Goal: Information Seeking & Learning: Learn about a topic

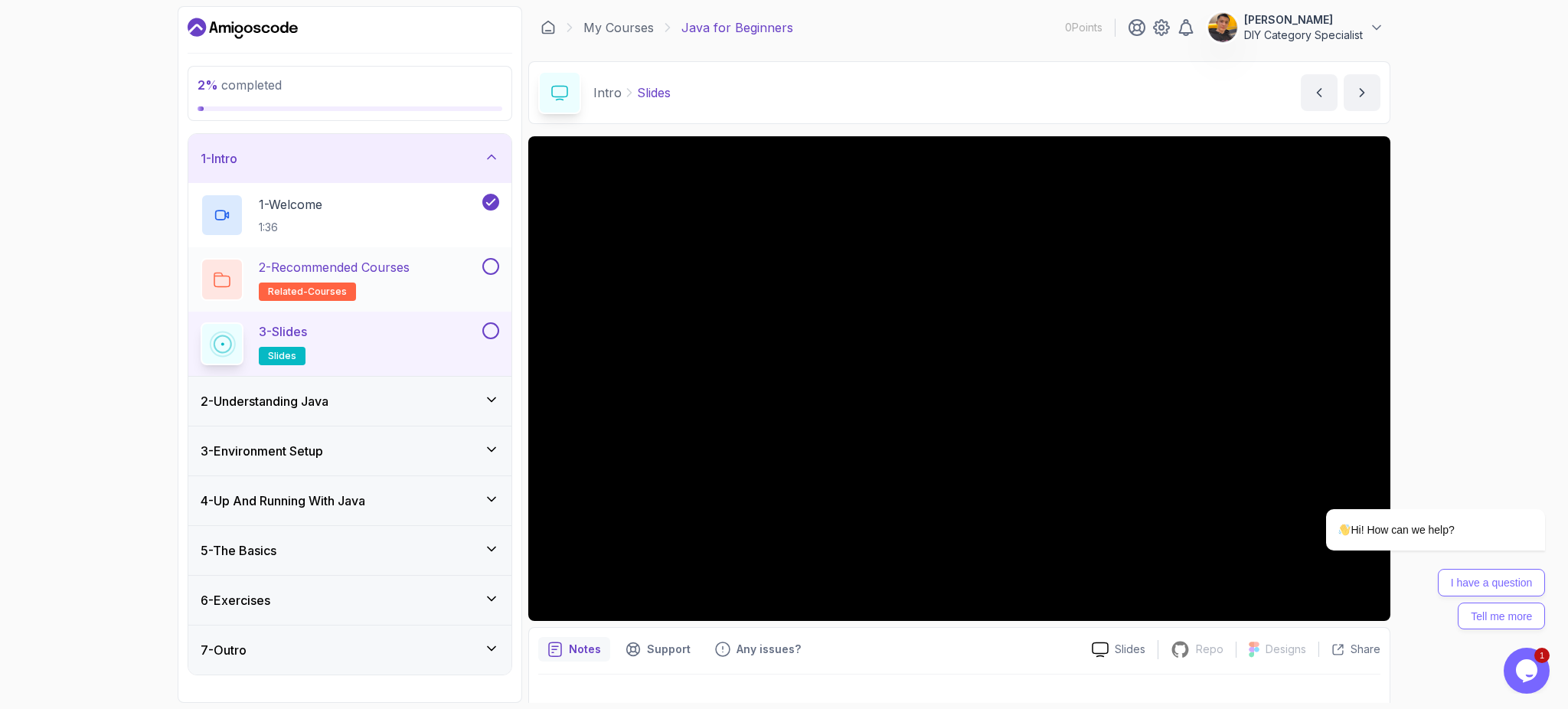
click at [443, 262] on div "2 - Recommended Courses related-courses" at bounding box center [339, 280] width 278 height 43
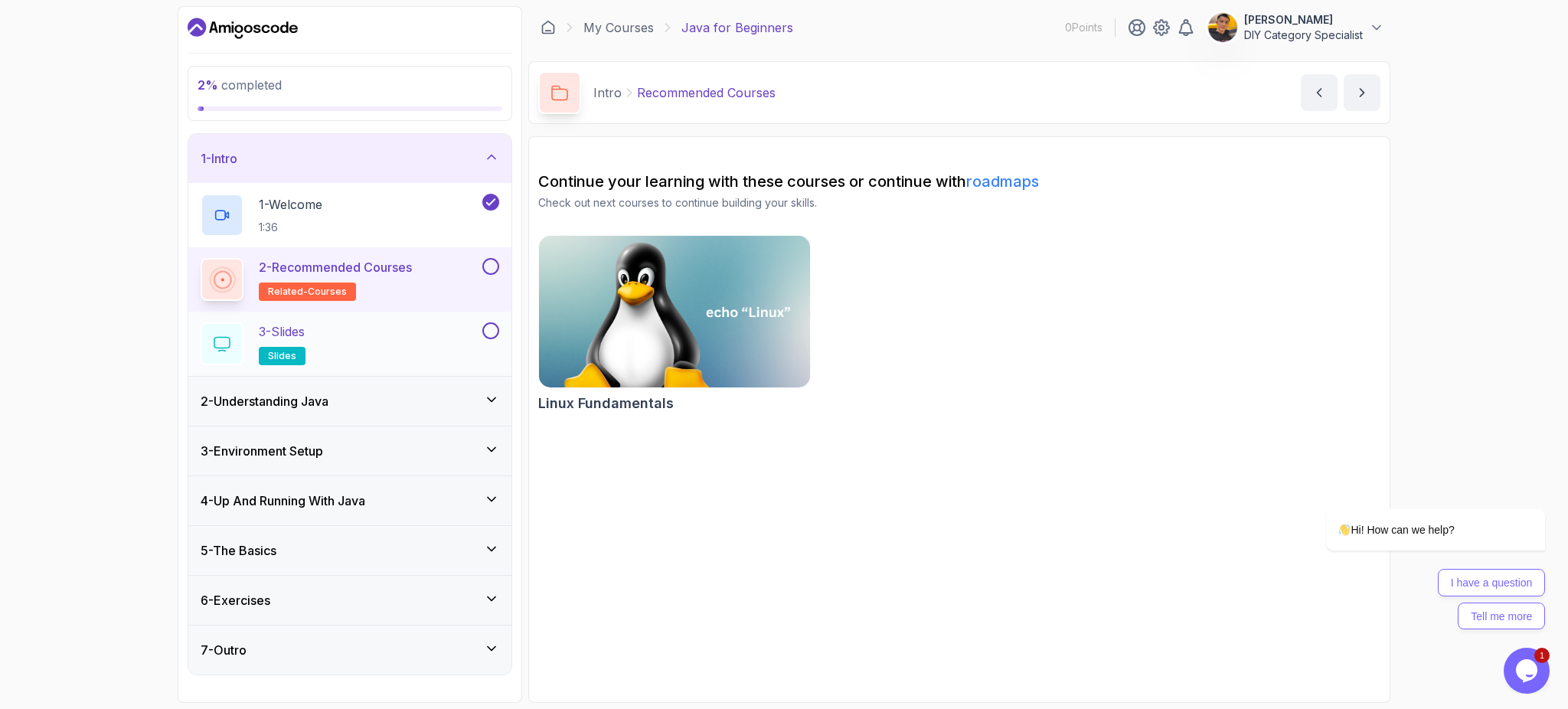
click at [323, 333] on div "3 - Slides slides" at bounding box center [339, 344] width 278 height 43
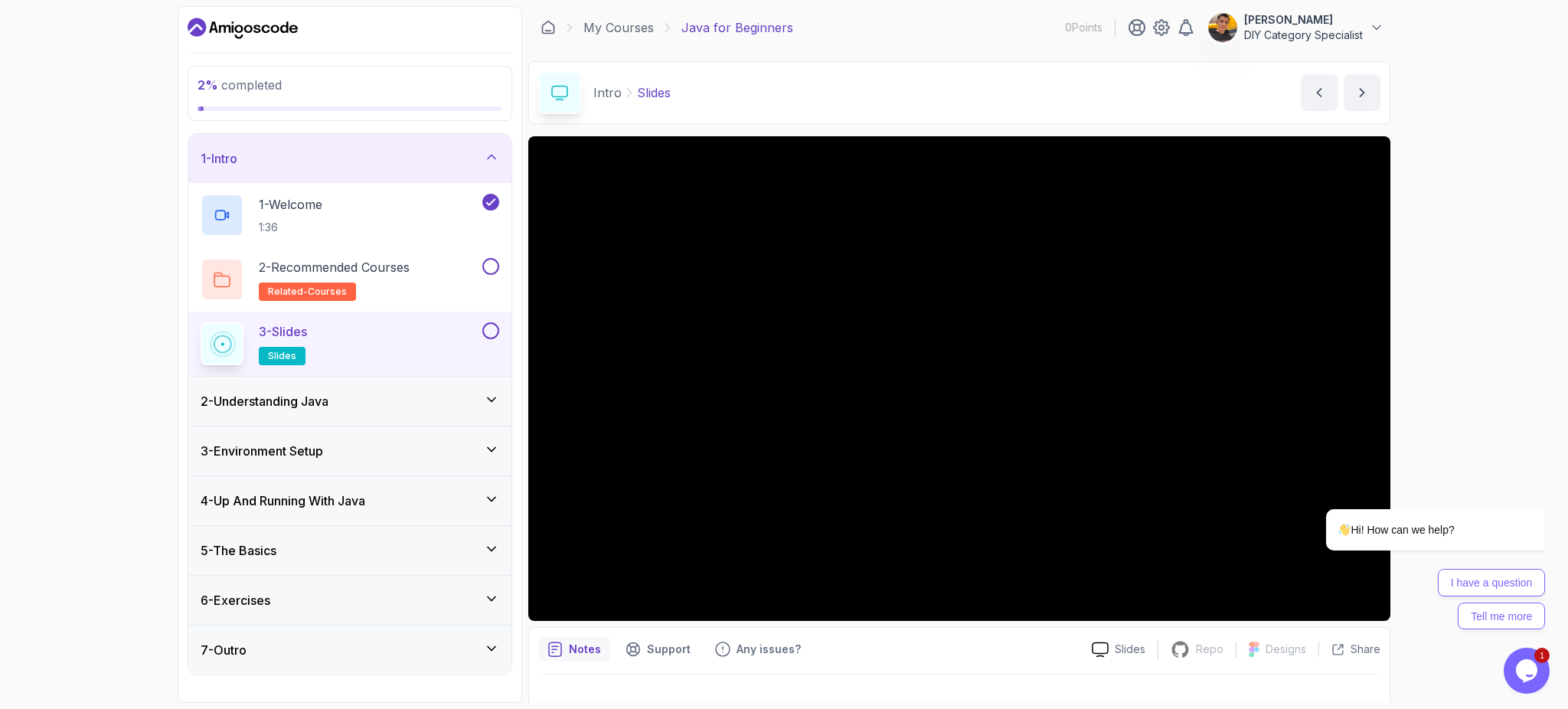
scroll to position [23, 0]
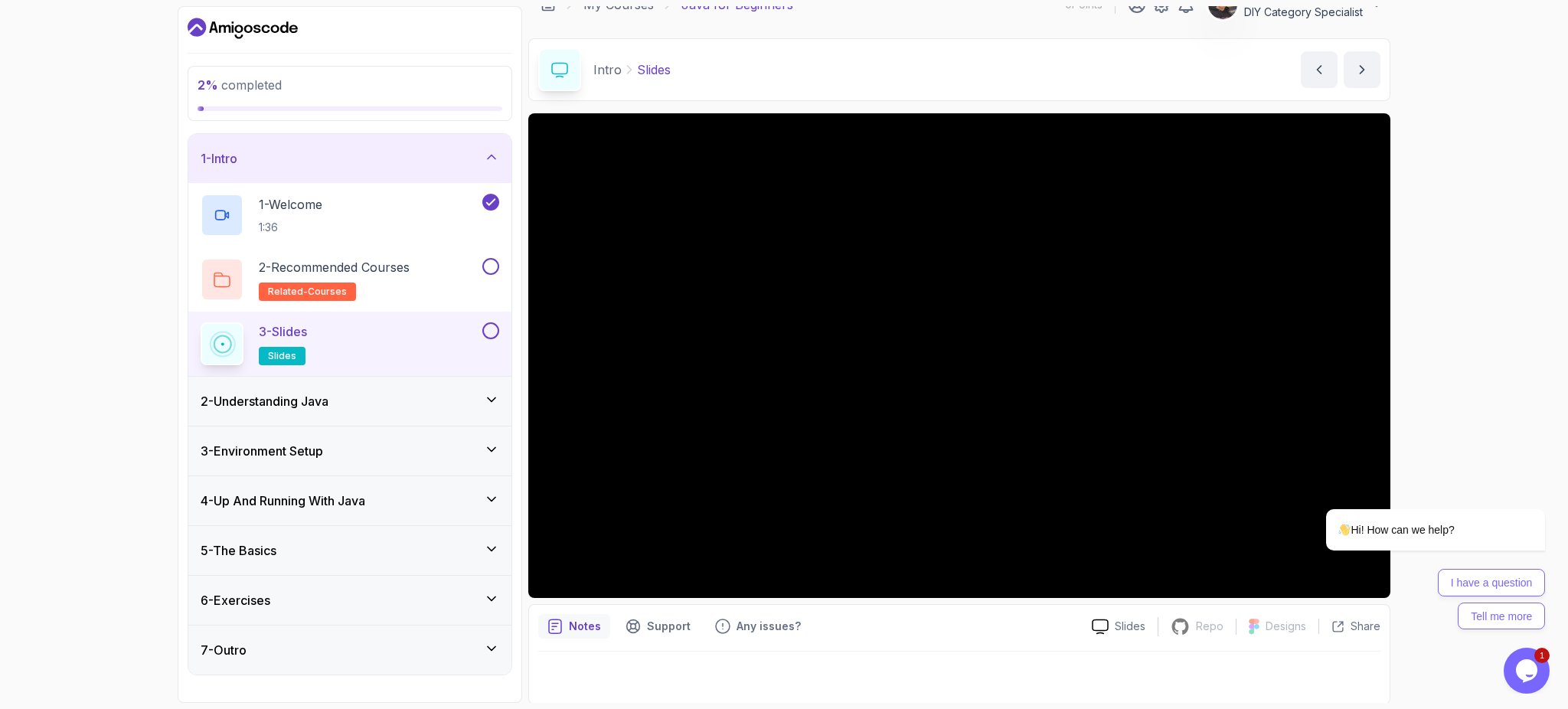
click at [498, 596] on div "6 - Exercises" at bounding box center [349, 600] width 298 height 19
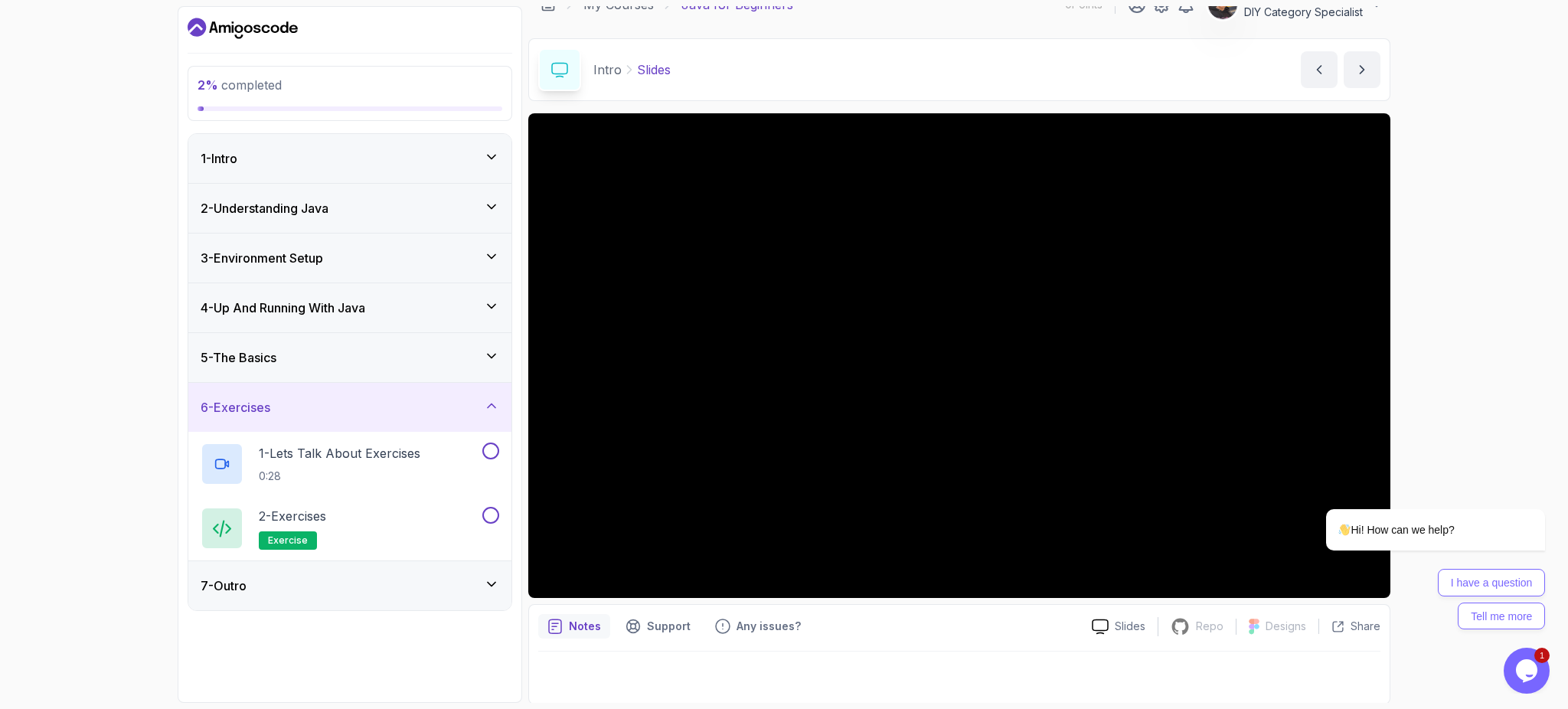
click at [485, 596] on div "7 - Outro" at bounding box center [349, 586] width 323 height 49
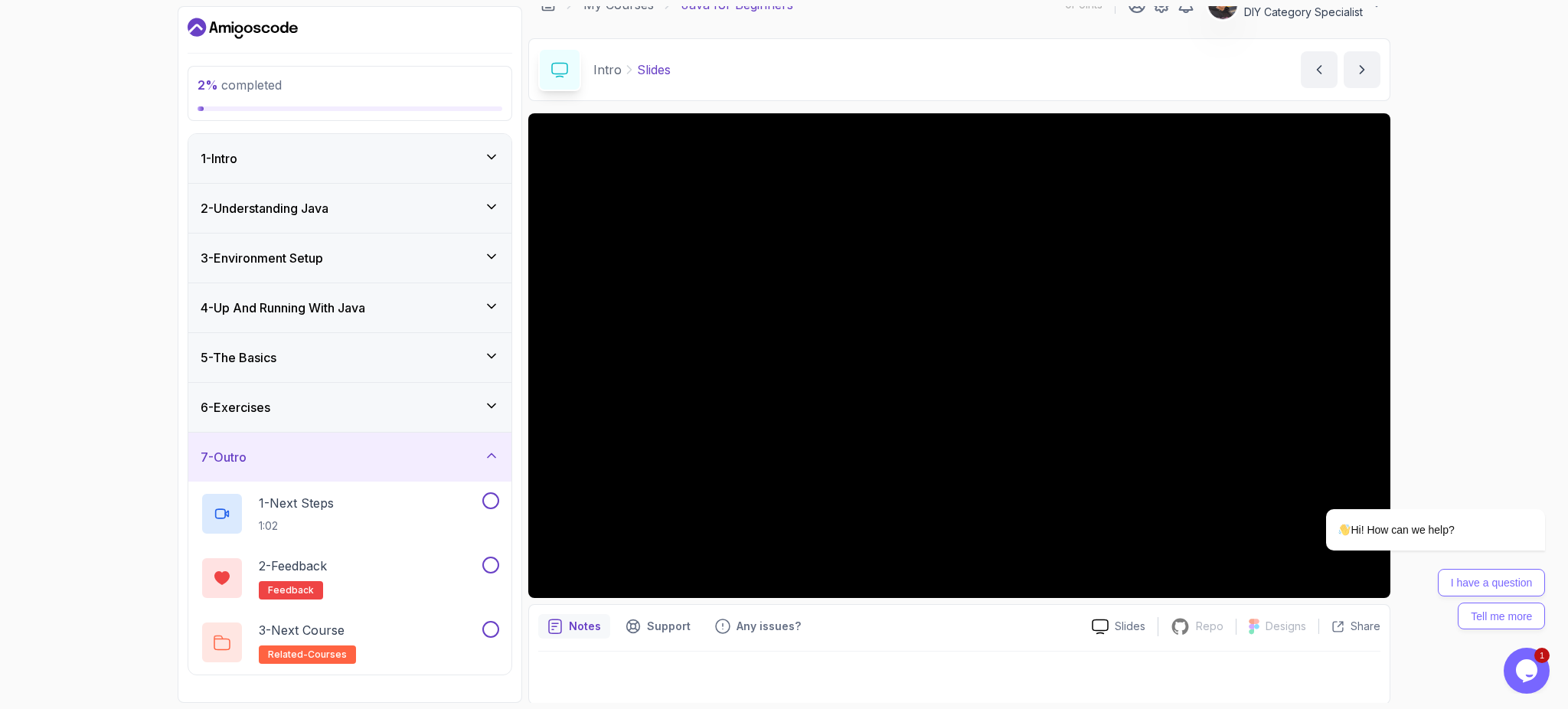
click at [491, 450] on icon at bounding box center [491, 456] width 15 height 15
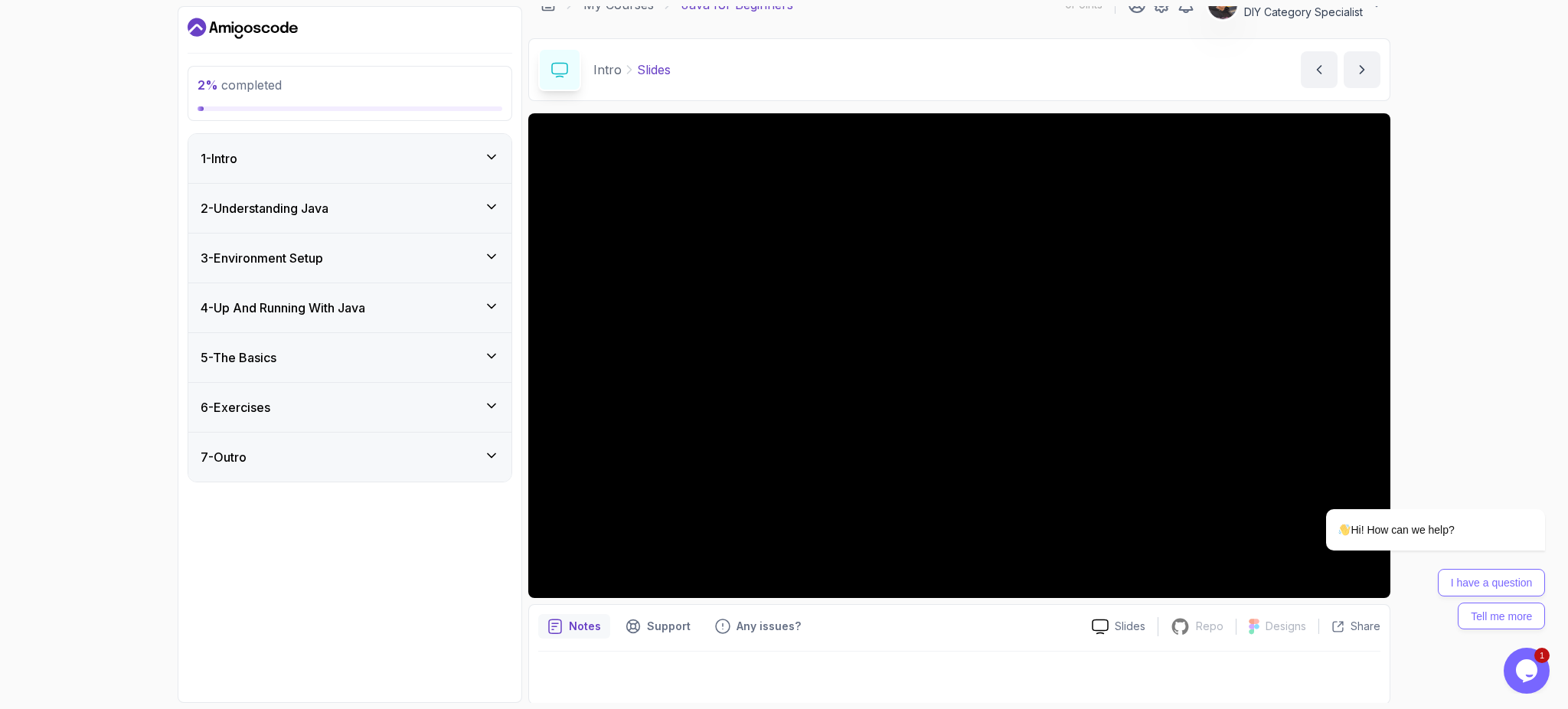
click at [366, 167] on div "1 - Intro" at bounding box center [349, 159] width 323 height 49
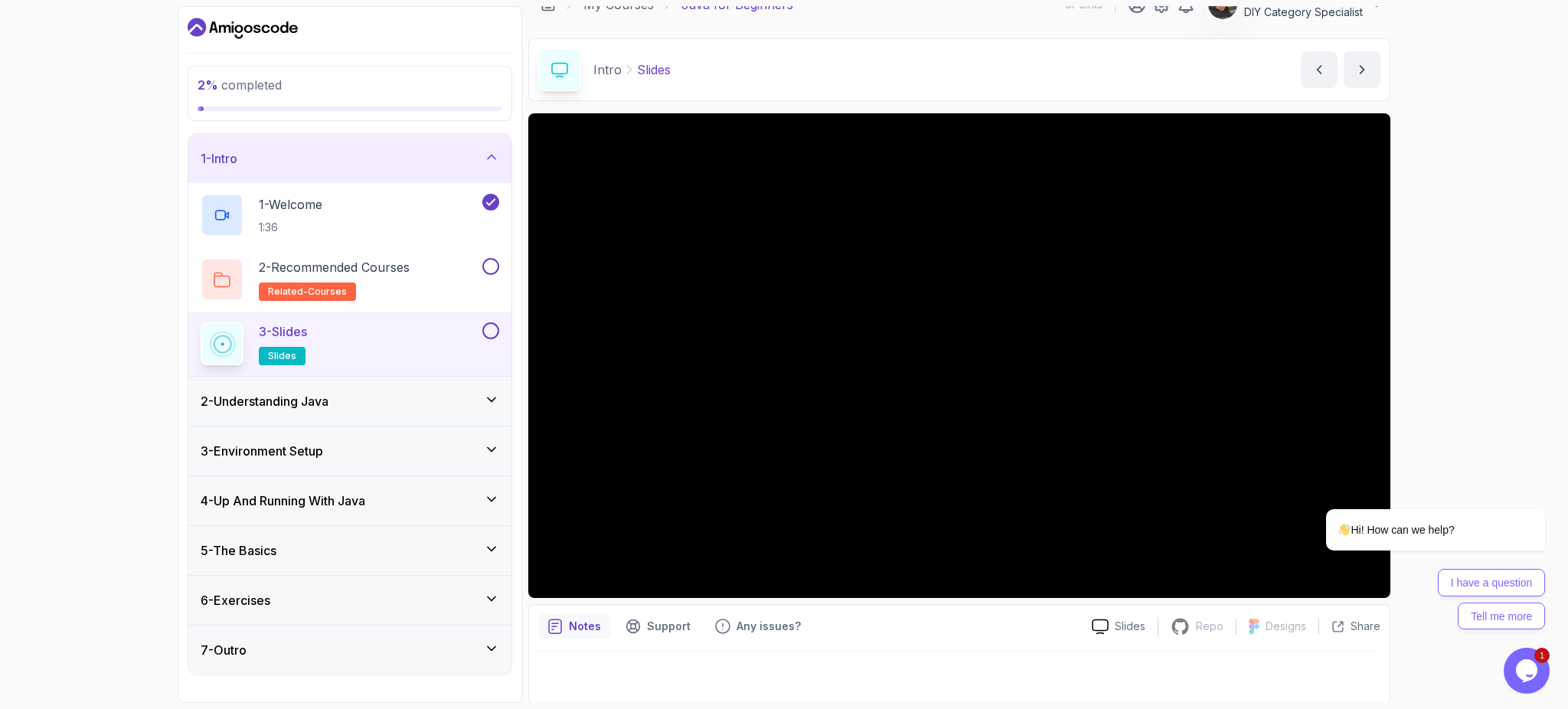
click at [556, 633] on icon "notes button" at bounding box center [555, 627] width 12 height 14
click at [576, 621] on p "Notes" at bounding box center [585, 626] width 32 height 15
click at [593, 631] on p "Notes" at bounding box center [585, 626] width 32 height 15
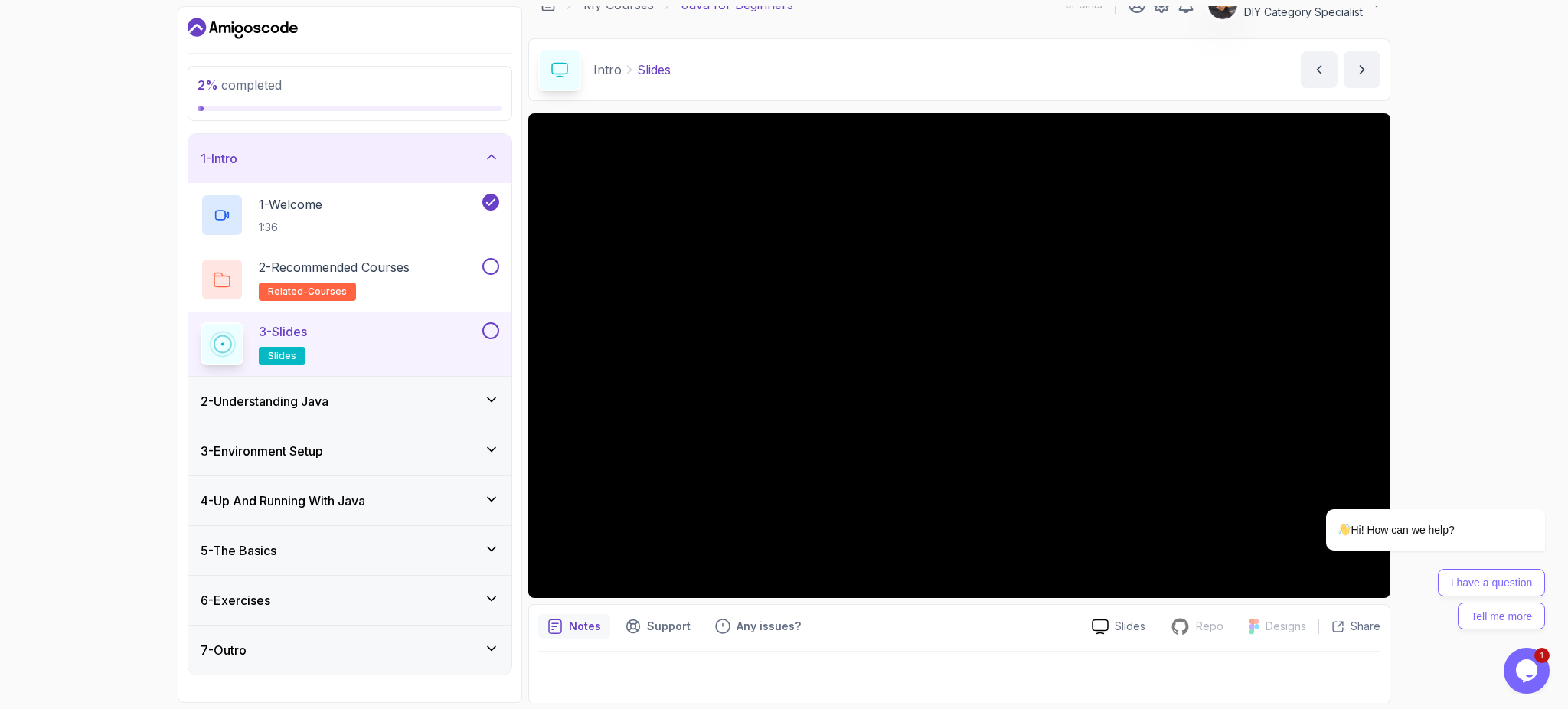
click at [593, 631] on p "Notes" at bounding box center [585, 626] width 32 height 15
click at [1487, 616] on button "Tell me more" at bounding box center [1501, 616] width 87 height 28
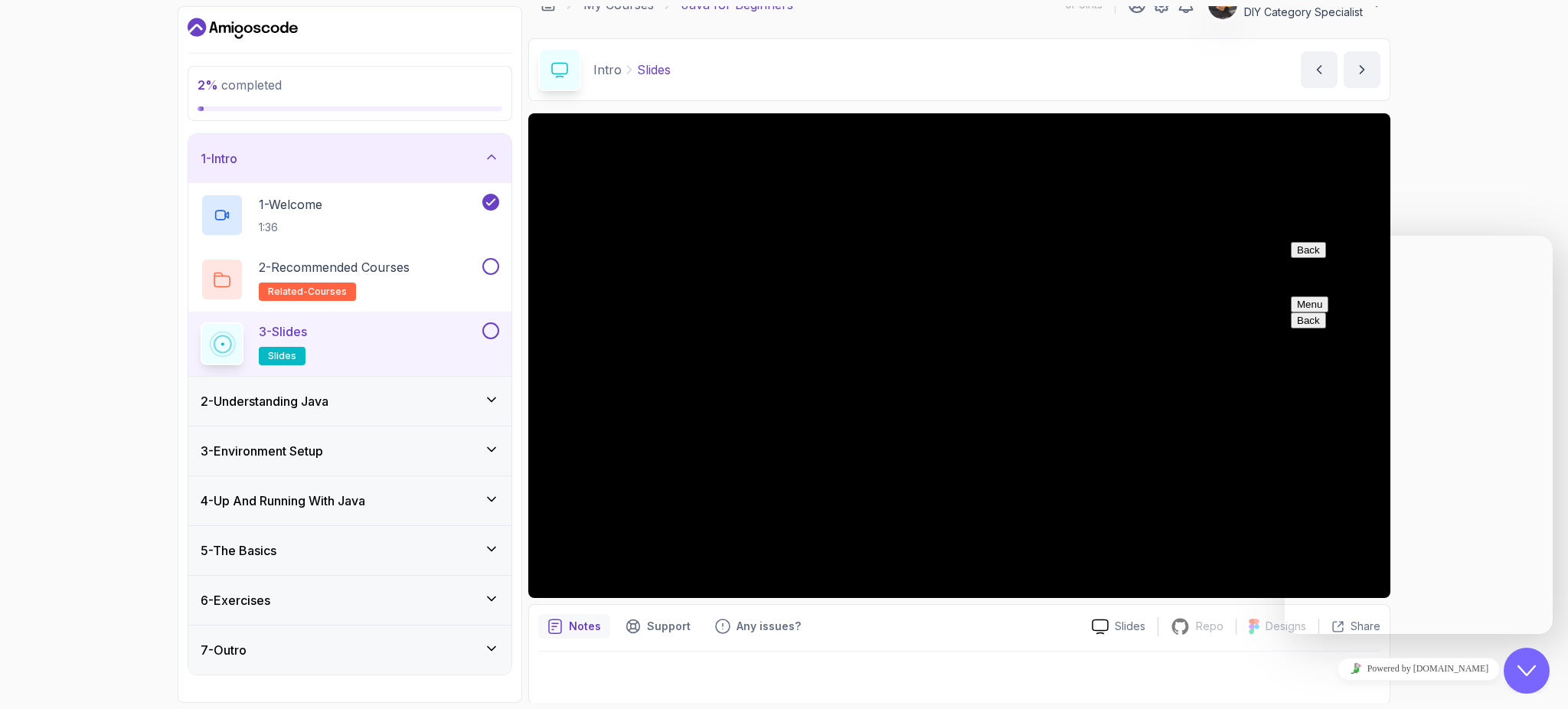
click at [1328, 296] on button "Menu" at bounding box center [1310, 304] width 38 height 16
click at [1308, 258] on button "Back" at bounding box center [1309, 250] width 35 height 16
click at [1522, 210] on div "2 % completed 1 - Intro 1 - Welcome 1:36 2 - Recommended Courses related-course…" at bounding box center [784, 354] width 1568 height 709
click at [1541, 681] on button "Close Chat This icon closes the chat window." at bounding box center [1527, 671] width 46 height 46
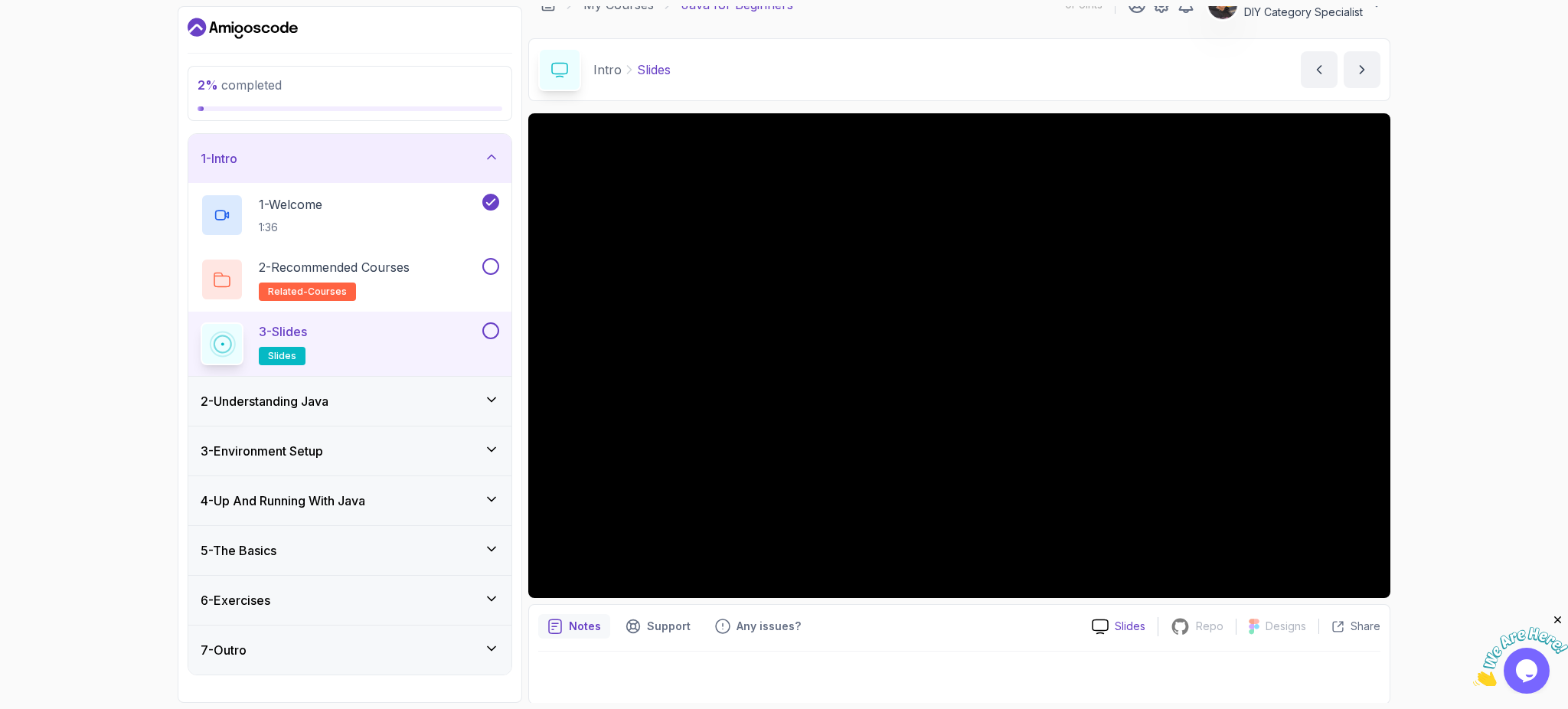
click at [1133, 633] on p "Slides" at bounding box center [1130, 626] width 31 height 15
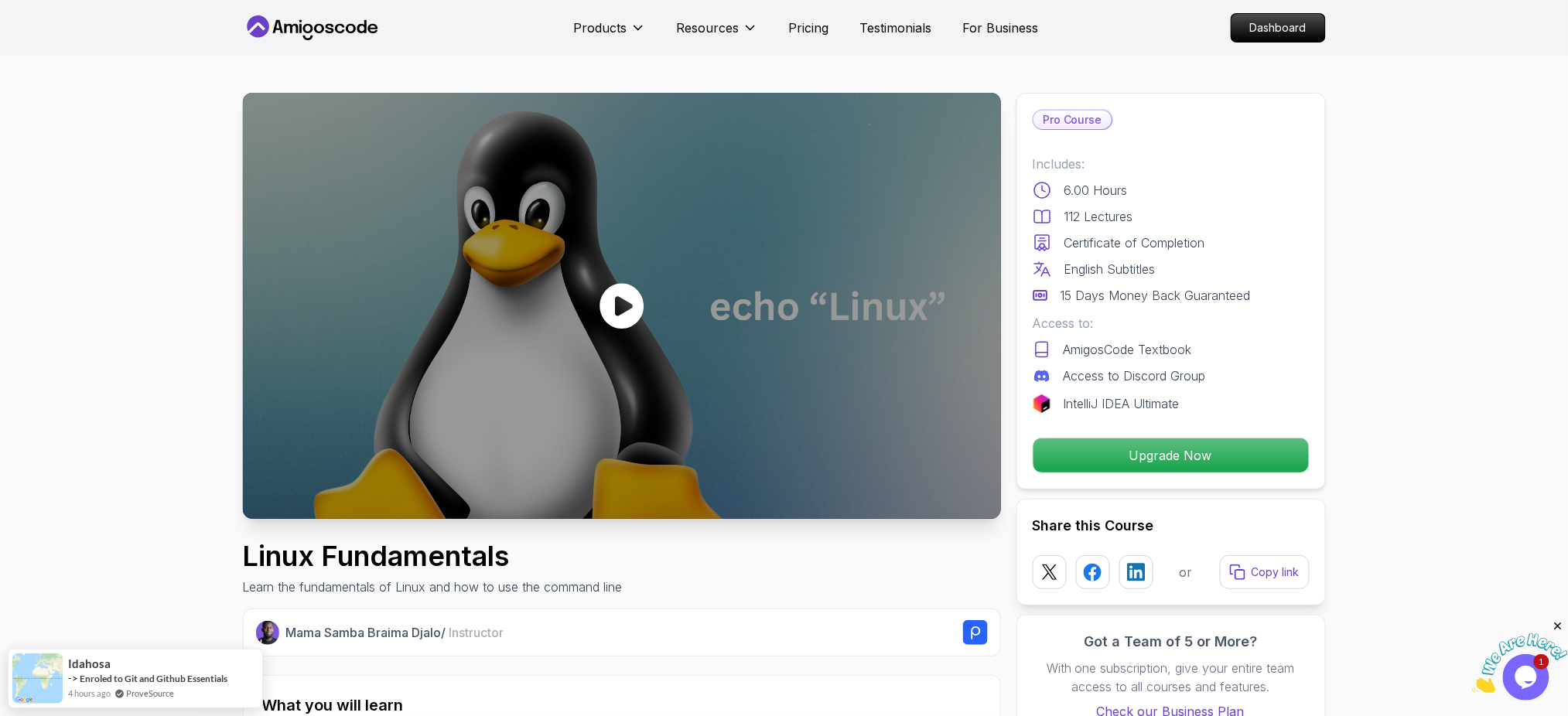
click at [637, 296] on icon at bounding box center [621, 305] width 44 height 46
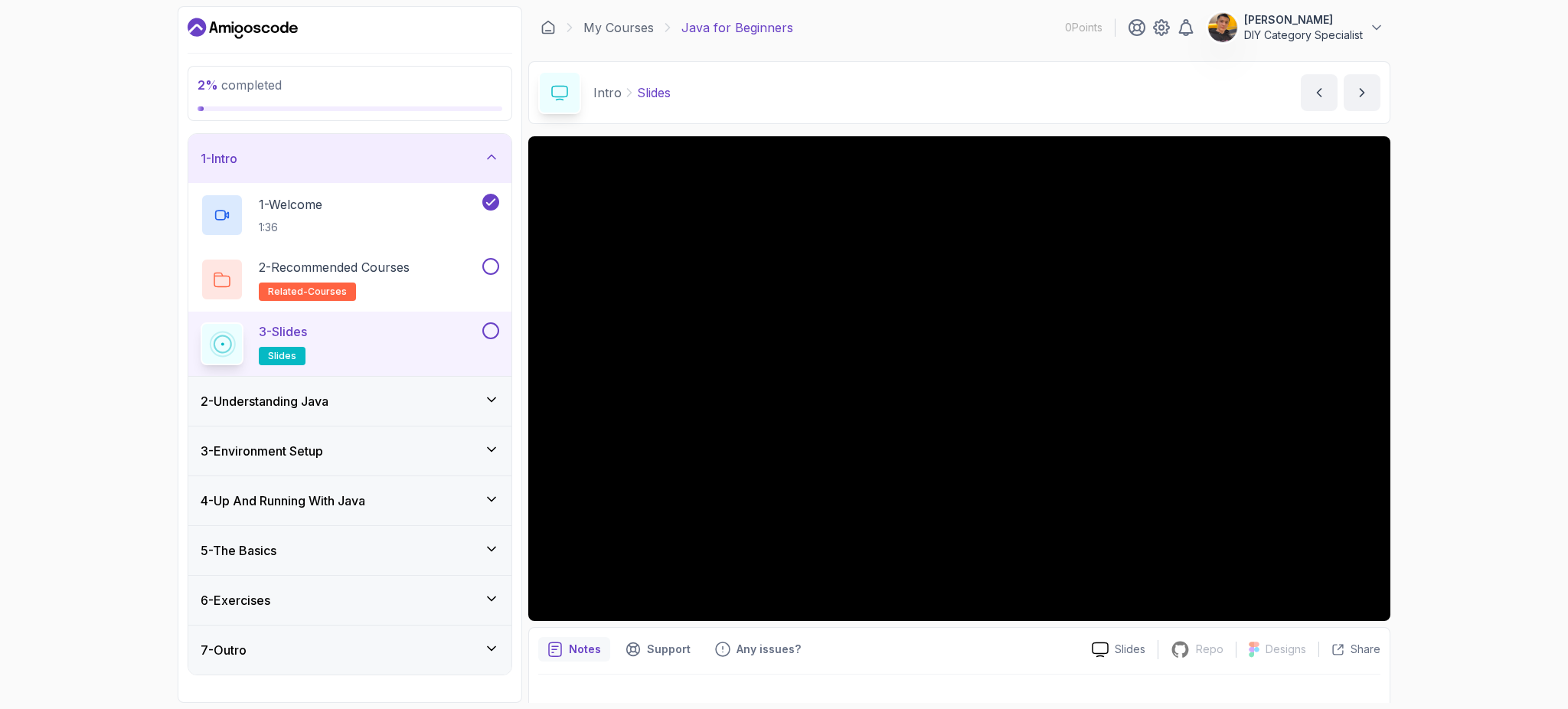
click at [464, 317] on div "3 - Slides slides" at bounding box center [349, 343] width 323 height 64
click at [470, 211] on div "1 - Welcome 1:36" at bounding box center [339, 215] width 278 height 43
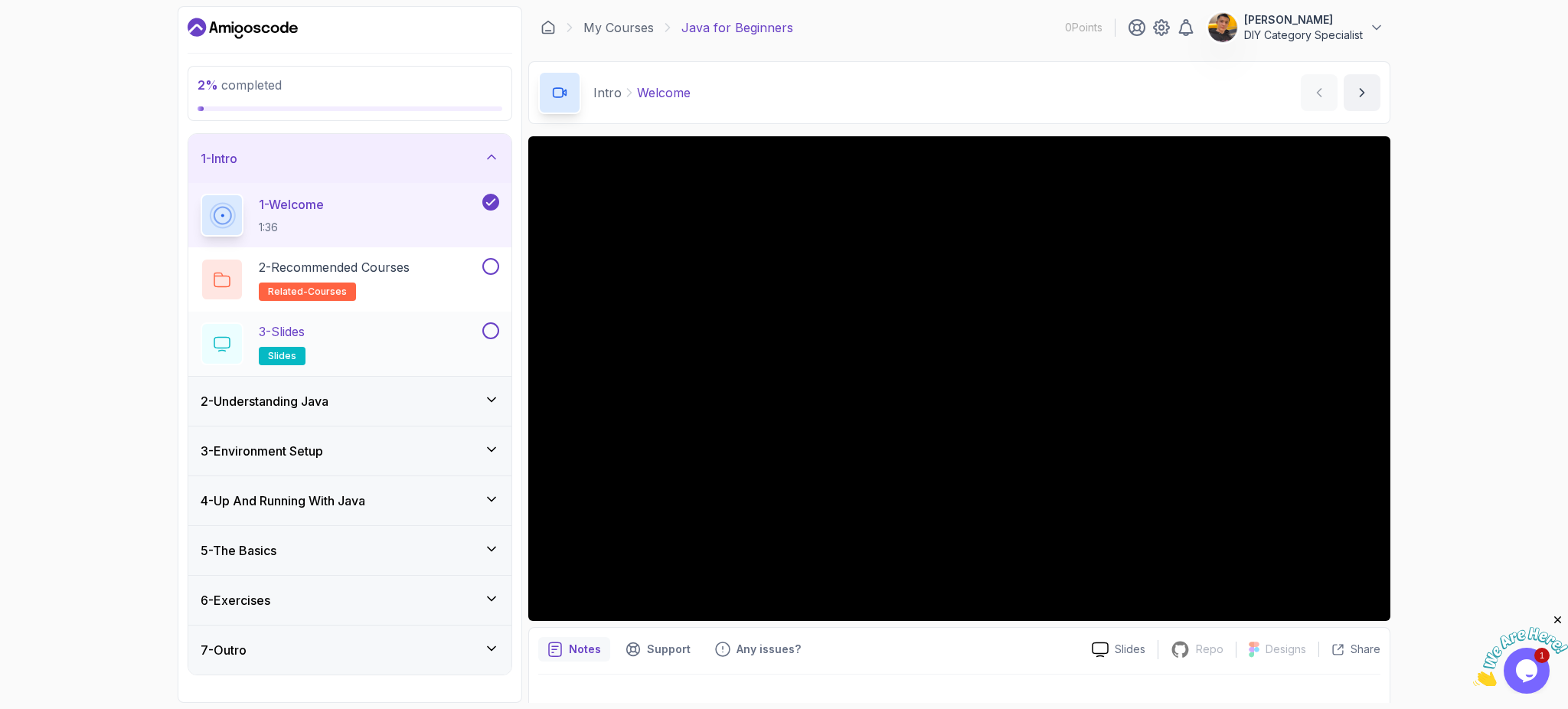
click at [447, 340] on div "3 - Slides slides" at bounding box center [339, 344] width 278 height 43
